Goal: Information Seeking & Learning: Compare options

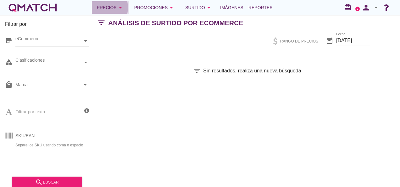
click at [119, 6] on icon "arrow_drop_down" at bounding box center [121, 8] width 8 height 8
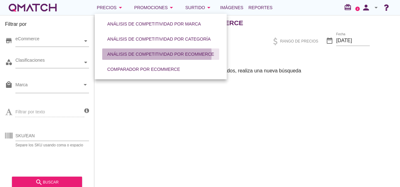
click at [120, 56] on div "Análisis de competitividad por eCommerce" at bounding box center [160, 54] width 107 height 7
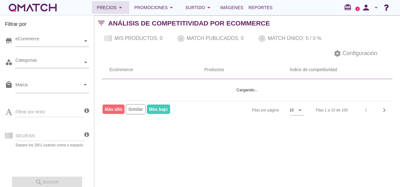
click at [114, 8] on div "Precios arrow_drop_down" at bounding box center [110, 8] width 27 height 8
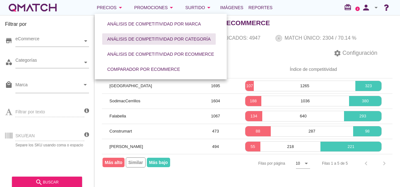
click at [124, 36] on div "Análisis de competitividad por categoría" at bounding box center [158, 39] width 103 height 7
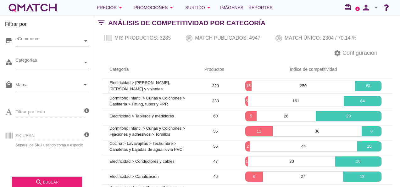
click at [58, 63] on div "Categorías" at bounding box center [48, 62] width 67 height 7
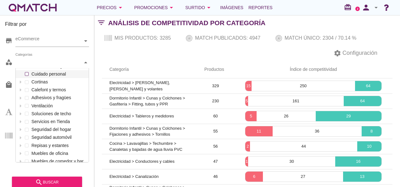
scroll to position [63, 0]
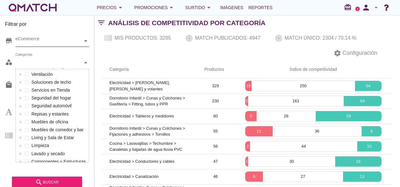
click at [56, 41] on div "eCommerce" at bounding box center [48, 41] width 67 height 7
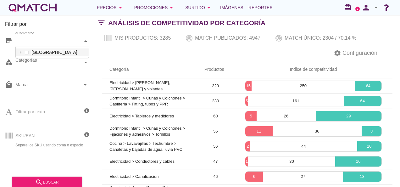
scroll to position [11, 73]
click at [127, 56] on div "settings Configuración" at bounding box center [246, 53] width 305 height 15
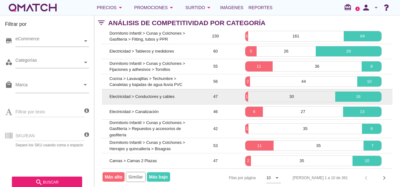
scroll to position [69, 0]
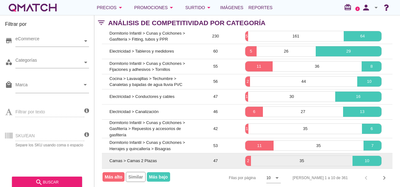
click at [151, 158] on td "Camas > Camas 2 Plazas" at bounding box center [149, 160] width 95 height 15
click at [175, 153] on td "Camas > Camas 2 Plazas" at bounding box center [149, 160] width 95 height 15
click at [184, 154] on td "Camas > Camas 2 Plazas" at bounding box center [149, 160] width 95 height 15
click at [172, 156] on td "Camas > Camas 2 Plazas" at bounding box center [149, 160] width 95 height 15
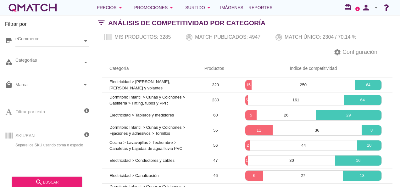
scroll to position [0, 0]
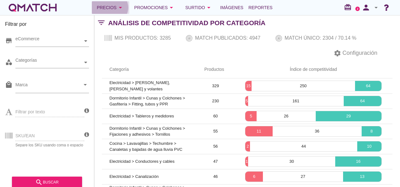
click at [111, 7] on div "Precios arrow_drop_down" at bounding box center [110, 8] width 27 height 8
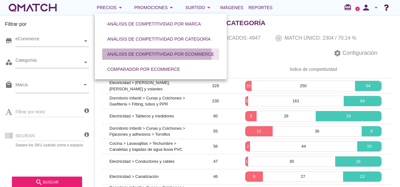
click at [168, 54] on div "Análisis de competitividad por eCommerce" at bounding box center [160, 54] width 107 height 7
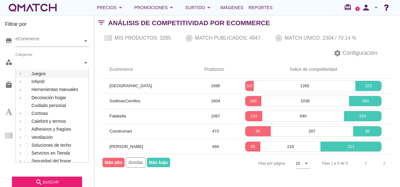
click at [63, 61] on div "Categorías" at bounding box center [48, 62] width 67 height 7
click at [50, 56] on div "category Categorías Juegos Infantil Herramientas manuales Decoración hogar Cuid…" at bounding box center [47, 63] width 84 height 19
click at [54, 67] on div "Categorías" at bounding box center [48, 62] width 67 height 11
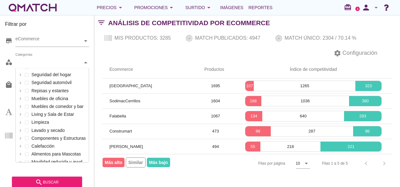
scroll to position [94, 0]
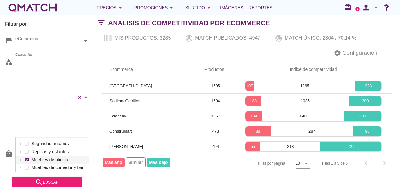
click at [62, 89] on div "[PERSON_NAME] de Escritorio Escritorios [PERSON_NAME], Bibliotecas y Estantes R…" at bounding box center [51, 97] width 73 height 80
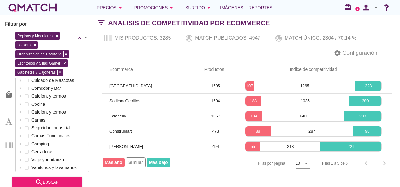
scroll to position [440, 0]
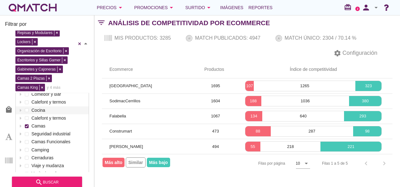
click at [68, 107] on div "Juegos Infantil Herramientas manuales Decoración hogar Cuidado personal [PERSON…" at bounding box center [52, 169] width 73 height 1029
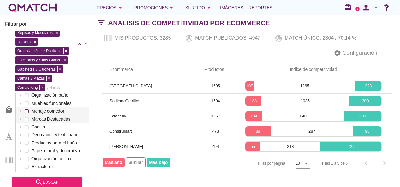
scroll to position [534, 0]
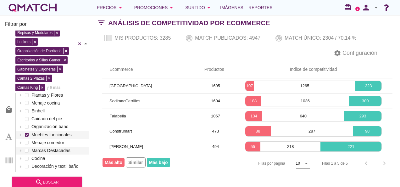
click at [72, 133] on label "Muebles funcionales" at bounding box center [58, 135] width 57 height 8
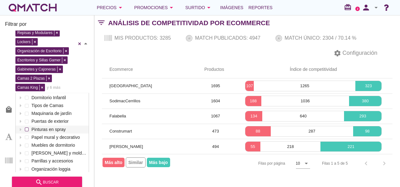
scroll to position [879, 0]
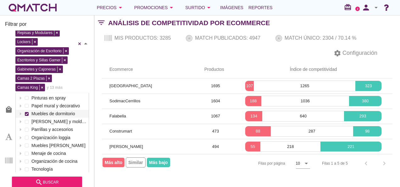
click at [72, 114] on label "Muebles de dormitorio" at bounding box center [58, 114] width 57 height 8
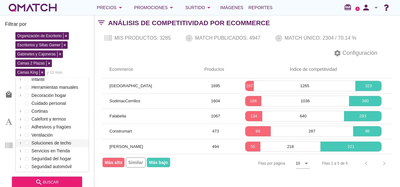
scroll to position [0, 0]
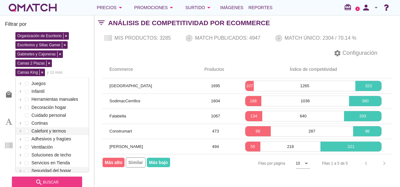
click at [68, 183] on div "search buscar" at bounding box center [47, 182] width 60 height 8
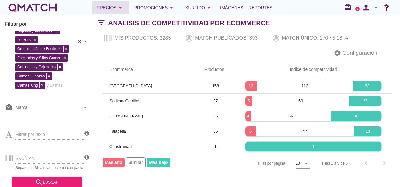
click at [115, 2] on button "Precios arrow_drop_down" at bounding box center [110, 7] width 37 height 13
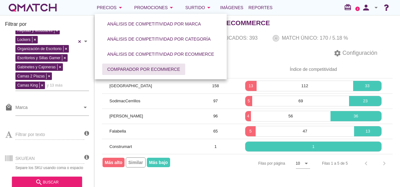
click at [128, 69] on div "Comparador por eCommerce" at bounding box center [143, 69] width 73 height 7
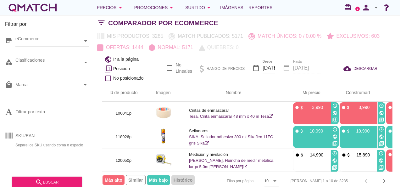
click at [50, 93] on div "Marca arrow_drop_down" at bounding box center [51, 88] width 73 height 19
click at [57, 59] on div "Clasificaciones" at bounding box center [48, 62] width 67 height 11
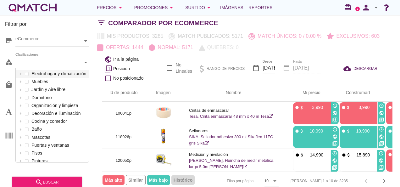
scroll to position [94, 73]
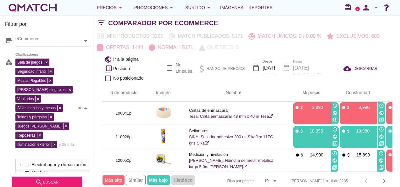
click at [43, 82] on div "Sala de juegos Seguridad infantil Mesas Plegables [PERSON_NAME] plegables Vanit…" at bounding box center [51, 108] width 73 height 102
click at [42, 185] on icon "search" at bounding box center [39, 182] width 8 height 8
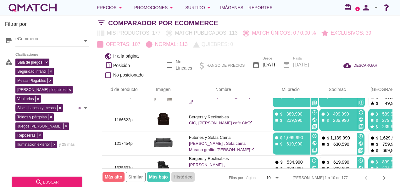
scroll to position [0, 0]
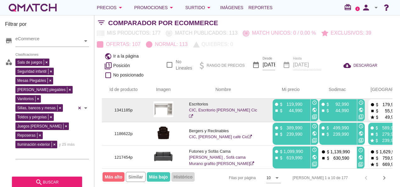
click at [124, 107] on p "1341185p" at bounding box center [123, 110] width 28 height 6
copy p "1341185p"
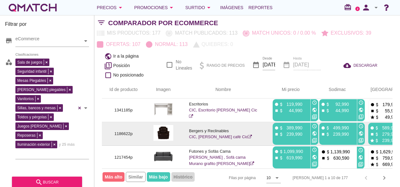
click at [125, 130] on p "1186622p" at bounding box center [123, 133] width 28 height 6
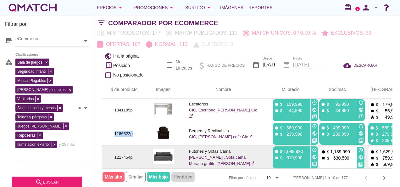
copy p "1186622p"
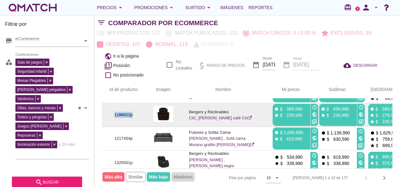
scroll to position [31, 0]
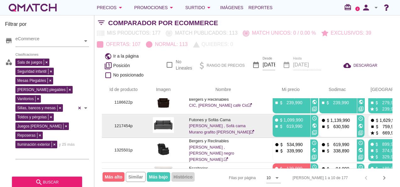
click at [124, 122] on p "1217454p" at bounding box center [123, 125] width 28 height 6
copy p "1217454p"
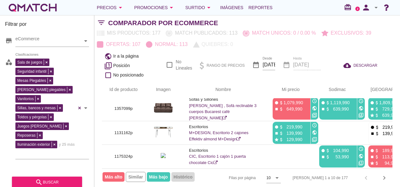
scroll to position [183, 0]
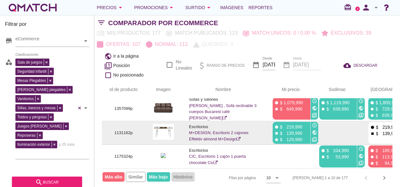
click at [126, 129] on p "1131162p" at bounding box center [123, 132] width 28 height 6
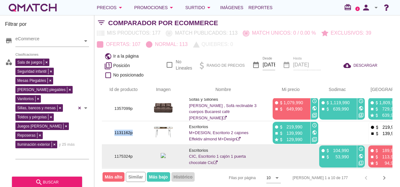
copy p "1131162p"
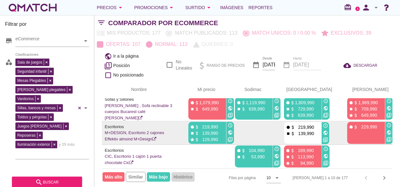
scroll to position [179, 84]
drag, startPoint x: 317, startPoint y: 127, endPoint x: 332, endPoint y: 124, distance: 14.8
click at [347, 124] on div "fiber_manual_record attach_money 229,990" at bounding box center [365, 133] width 36 height 22
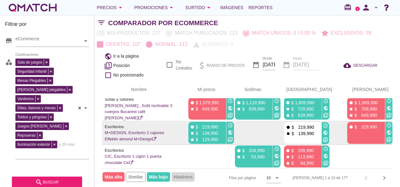
click at [386, 137] on icon "filter_3" at bounding box center [388, 139] width 5 height 5
drag, startPoint x: 343, startPoint y: 131, endPoint x: 332, endPoint y: 127, distance: 11.0
click at [347, 127] on div "fiber_manual_record attach_money 229,990" at bounding box center [365, 133] width 36 height 22
click at [347, 125] on div "fiber_manual_record attach_money 229,990" at bounding box center [365, 133] width 36 height 22
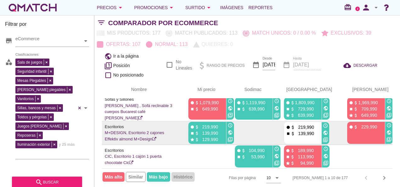
click at [347, 125] on div "fiber_manual_record attach_money 229,990" at bounding box center [365, 133] width 36 height 22
click at [386, 122] on icon "access_time" at bounding box center [388, 124] width 5 height 5
click at [347, 124] on div "fiber_manual_record attach_money 229,990" at bounding box center [365, 133] width 36 height 22
click at [347, 128] on div "fiber_manual_record attach_money 229,990" at bounding box center [365, 133] width 36 height 22
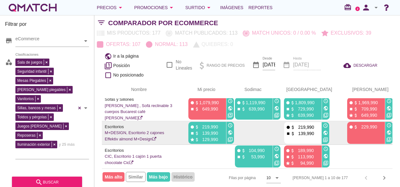
click at [386, 130] on icon "public" at bounding box center [388, 132] width 5 height 5
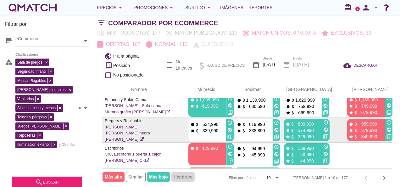
scroll to position [0, 84]
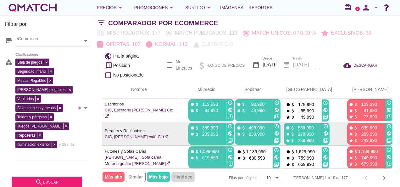
click at [386, 131] on icon "public" at bounding box center [388, 133] width 5 height 5
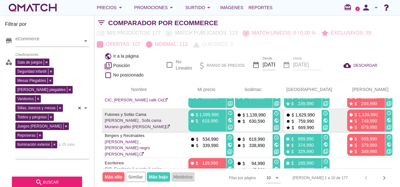
scroll to position [37, 84]
click at [274, 117] on icon "public" at bounding box center [276, 119] width 5 height 5
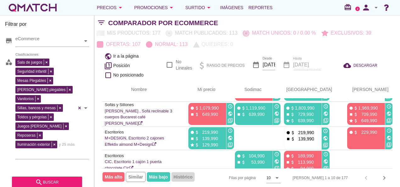
scroll to position [183, 84]
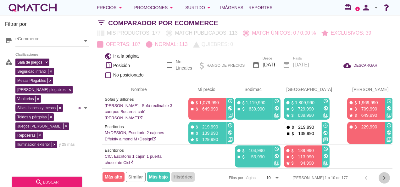
click at [384, 174] on icon "chevron_right" at bounding box center [384, 178] width 8 height 8
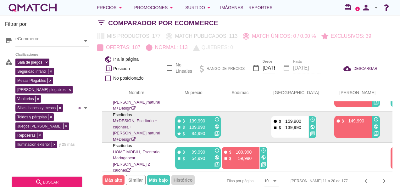
scroll to position [94, 76]
click at [373, 124] on icon "public" at bounding box center [375, 126] width 5 height 5
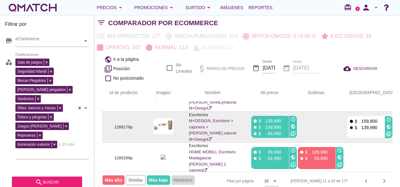
click at [125, 125] on p "1266178p" at bounding box center [123, 127] width 28 height 6
copy p "1266178p"
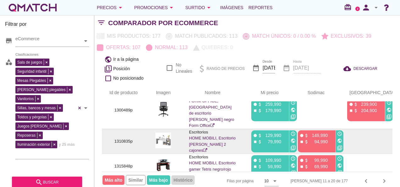
scroll to position [176, 0]
click at [122, 138] on p "1310835p" at bounding box center [123, 141] width 28 height 6
copy p "1310835p"
click at [337, 138] on icon "public" at bounding box center [339, 140] width 5 height 5
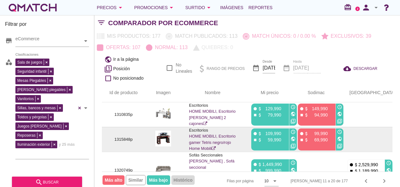
scroll to position [210, 0]
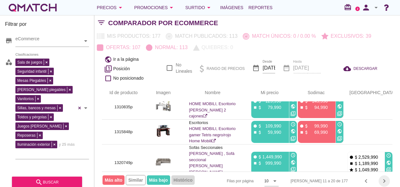
click at [384, 177] on icon "chevron_right" at bounding box center [384, 181] width 8 height 8
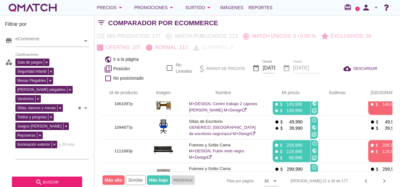
scroll to position [156, 0]
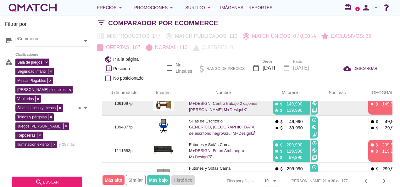
click at [122, 106] on p "1061097p" at bounding box center [123, 103] width 28 height 6
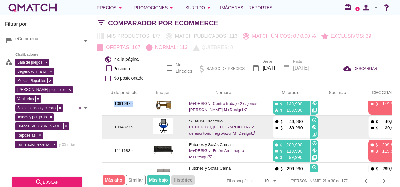
copy p "1061097p"
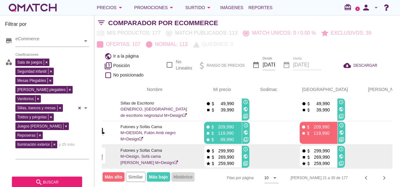
scroll to position [193, 0]
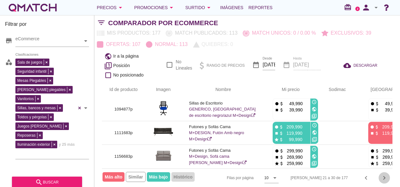
click at [381, 174] on icon "chevron_right" at bounding box center [384, 178] width 8 height 8
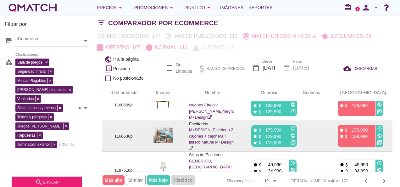
scroll to position [12, 0]
click at [290, 134] on icon "public" at bounding box center [292, 135] width 5 height 5
click at [119, 135] on p "1160636p" at bounding box center [123, 136] width 28 height 6
copy p "1160636p"
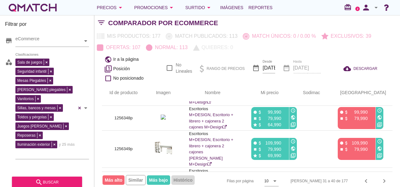
scroll to position [211, 0]
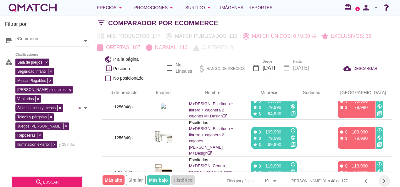
click at [384, 181] on icon "chevron_right" at bounding box center [384, 181] width 8 height 8
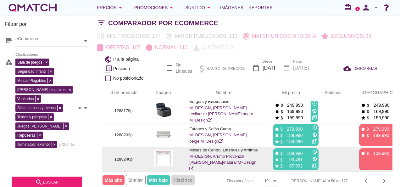
scroll to position [7, 0]
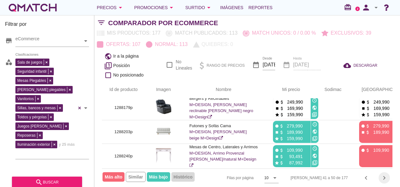
click at [384, 174] on icon "chevron_right" at bounding box center [384, 178] width 8 height 8
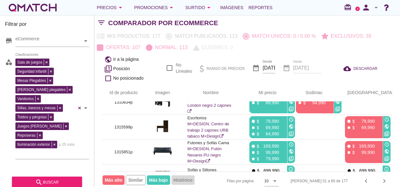
scroll to position [179, 0]
click at [386, 180] on icon "chevron_right" at bounding box center [384, 181] width 8 height 8
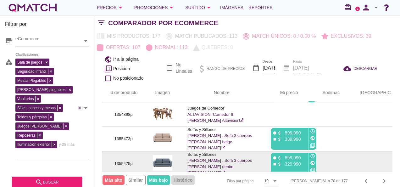
scroll to position [157, 0]
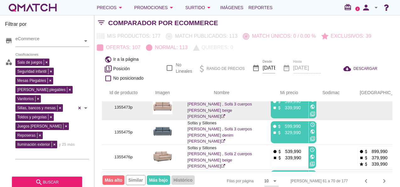
click at [118, 109] on p "1355473p" at bounding box center [123, 107] width 28 height 6
copy p "1355473p"
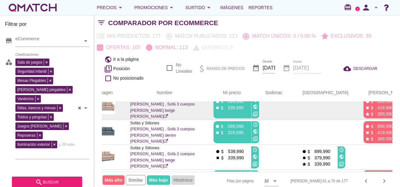
click at [399, 109] on icon "public" at bounding box center [404, 106] width 5 height 5
